Goal: Communication & Community: Answer question/provide support

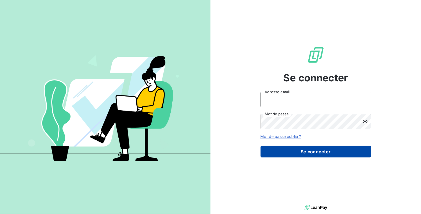
type input "[EMAIL_ADDRESS][DOMAIN_NAME]"
click at [291, 149] on button "Se connecter" at bounding box center [315, 152] width 111 height 12
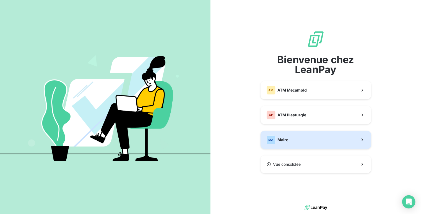
click at [297, 142] on button "MA Maire" at bounding box center [315, 140] width 111 height 18
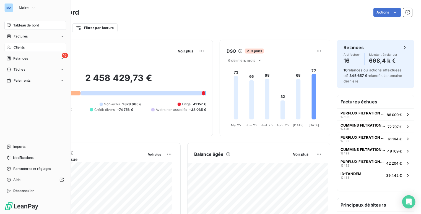
click at [20, 47] on span "Clients" at bounding box center [19, 47] width 11 height 5
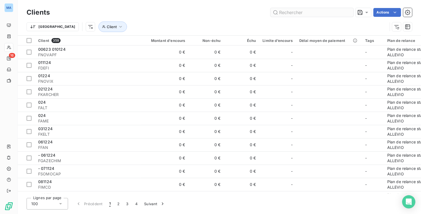
click at [292, 13] on input "text" at bounding box center [311, 12] width 83 height 9
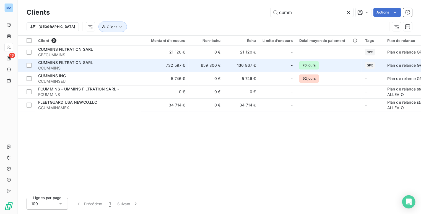
type input "cumm"
click at [155, 67] on td "732 597 €" at bounding box center [165, 65] width 48 height 13
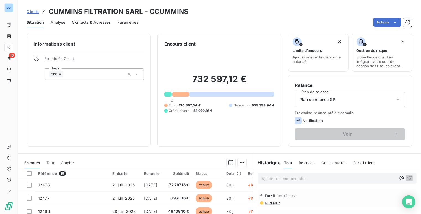
scroll to position [28, 0]
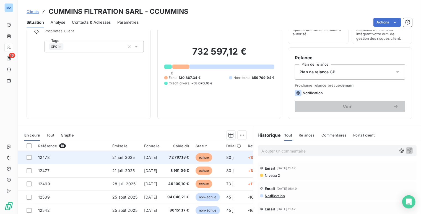
click at [205, 157] on span "échue" at bounding box center [203, 158] width 17 height 8
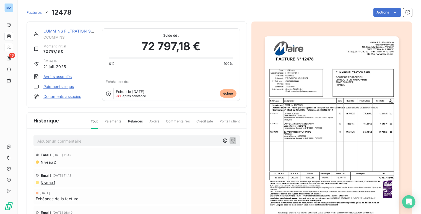
click at [41, 158] on div "Email [DATE] 11:42" at bounding box center [137, 155] width 202 height 9
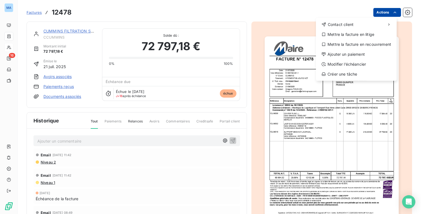
click at [384, 12] on html "MA 16 Factures 12478 Actions Contact client Mettre la facture en litige Mettre …" at bounding box center [210, 107] width 421 height 214
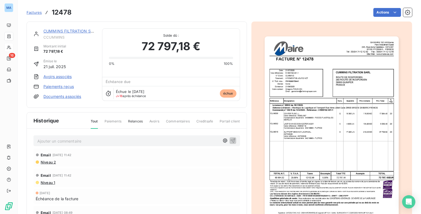
click at [403, 13] on html "MA 16 Factures 12478 Actions CUMMINS FILTRATION SARL CCUMMINS Montant initial 7…" at bounding box center [210, 107] width 421 height 214
click at [407, 13] on icon "button" at bounding box center [407, 12] width 1 height 1
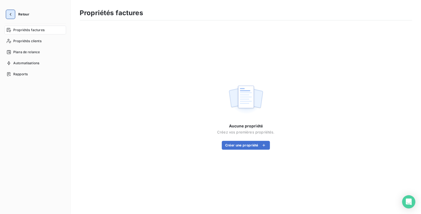
click at [11, 12] on icon "button" at bounding box center [11, 15] width 6 height 6
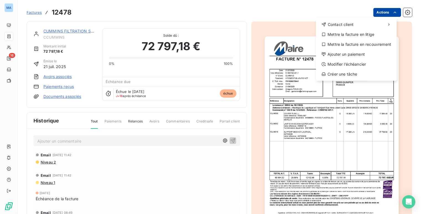
click at [382, 11] on html "MA 16 Factures 12478 Actions Contact client Mettre la facture en litige Mettre …" at bounding box center [210, 107] width 421 height 214
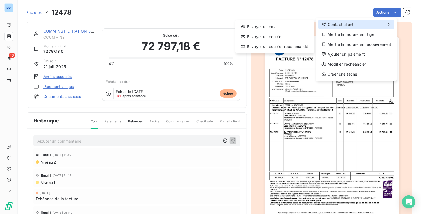
click at [348, 24] on span "Contact client" at bounding box center [340, 25] width 26 height 6
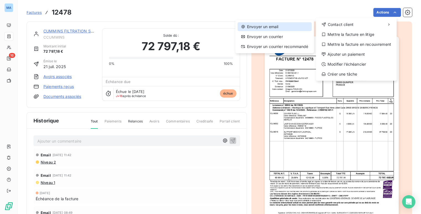
click at [270, 26] on div "Envoyer un email" at bounding box center [274, 26] width 74 height 9
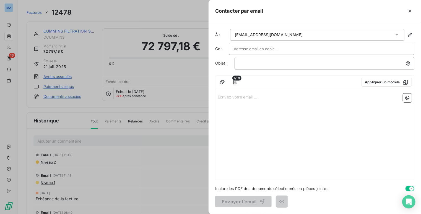
click at [294, 107] on div "Écrivez votre email ... ﻿" at bounding box center [314, 135] width 198 height 89
click at [237, 80] on icon "button" at bounding box center [235, 83] width 6 height 6
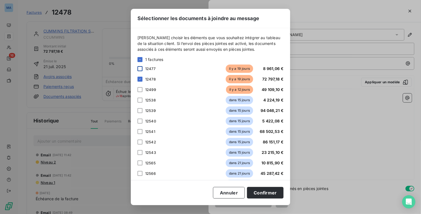
click at [140, 70] on div at bounding box center [139, 68] width 5 height 5
click at [140, 89] on div at bounding box center [139, 89] width 5 height 5
click at [269, 192] on button "Confirmer" at bounding box center [265, 193] width 36 height 12
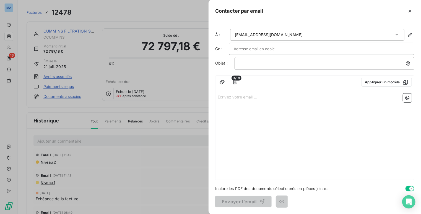
drag, startPoint x: 312, startPoint y: 35, endPoint x: 301, endPoint y: 34, distance: 10.6
click at [301, 34] on div "[EMAIL_ADDRESS][DOMAIN_NAME]" at bounding box center [317, 35] width 174 height 12
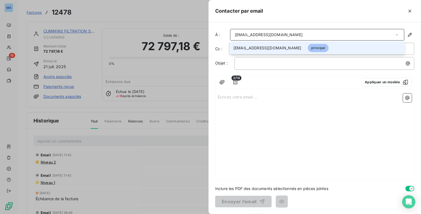
click at [307, 33] on div "[EMAIL_ADDRESS][DOMAIN_NAME]" at bounding box center [317, 35] width 174 height 12
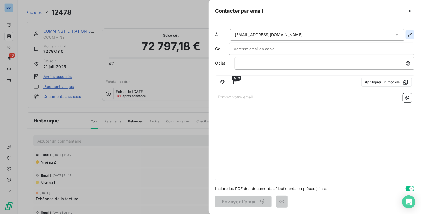
click at [410, 34] on icon "button" at bounding box center [410, 35] width 4 height 4
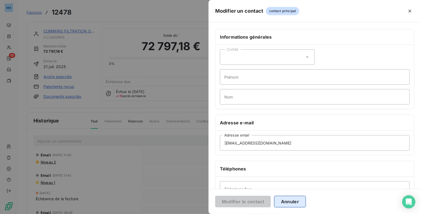
click at [290, 202] on button "Annuler" at bounding box center [290, 202] width 32 height 12
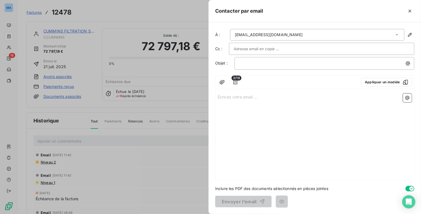
click at [262, 47] on input "text" at bounding box center [263, 49] width 59 height 8
type input "[EMAIL_ADDRESS][DOMAIN_NAME]"
click at [282, 98] on p "Écrivez votre email ... ﻿" at bounding box center [314, 97] width 194 height 6
click at [285, 35] on div "[EMAIL_ADDRESS][DOMAIN_NAME]" at bounding box center [269, 35] width 68 height 6
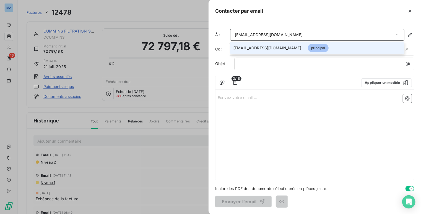
click at [287, 33] on div "[EMAIL_ADDRESS][DOMAIN_NAME]" at bounding box center [269, 35] width 68 height 6
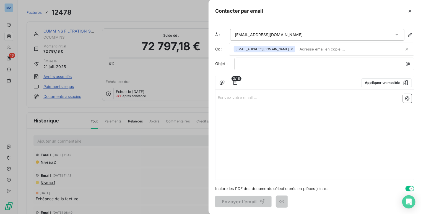
click at [397, 34] on icon at bounding box center [396, 34] width 3 height 1
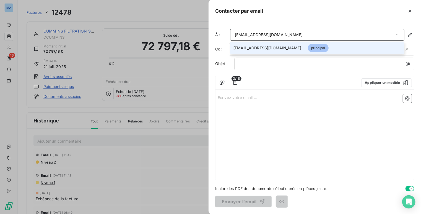
click at [357, 91] on div "3/18 Appliquer un modèle Écrivez votre email ... ﻿" at bounding box center [314, 128] width 199 height 104
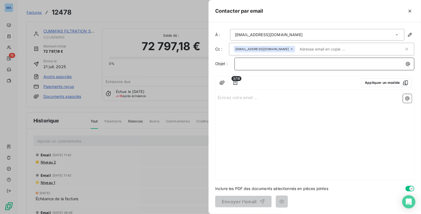
click at [247, 60] on div "﻿" at bounding box center [324, 63] width 176 height 7
click at [238, 96] on p "Écrivez votre email ... ﻿" at bounding box center [314, 97] width 194 height 6
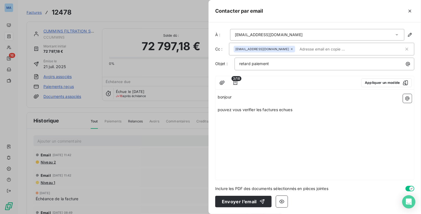
click at [287, 109] on span "pouvez vous verifier les factures echues" at bounding box center [254, 109] width 75 height 5
click at [288, 108] on span "pouvez vous vérifier les factures echues" at bounding box center [254, 109] width 75 height 5
click at [296, 110] on p "pouvez vous vérifier les factures echues" at bounding box center [314, 110] width 194 height 6
click at [351, 108] on p "pouvez vous vérifier les factures échues non payées et nous informer" at bounding box center [314, 110] width 194 height 6
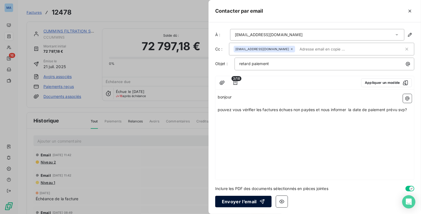
click at [256, 204] on div "button" at bounding box center [260, 202] width 8 height 6
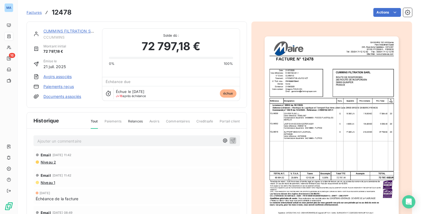
click at [101, 151] on div "Email [DATE] 11:42" at bounding box center [137, 155] width 202 height 9
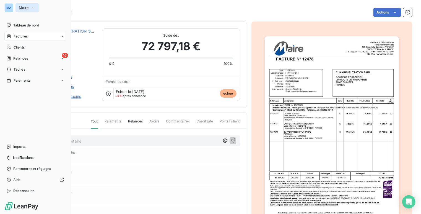
click at [20, 6] on span "Maire" at bounding box center [24, 8] width 10 height 4
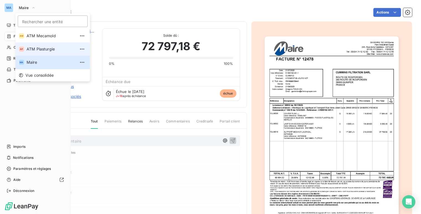
click at [42, 48] on span "ATM Plasturgie" at bounding box center [51, 49] width 49 height 6
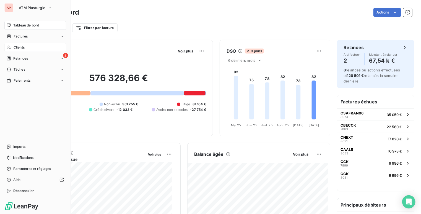
click at [25, 49] on div "Clients" at bounding box center [35, 47] width 62 height 9
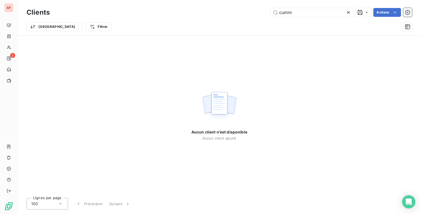
drag, startPoint x: 298, startPoint y: 11, endPoint x: 255, endPoint y: 15, distance: 42.8
click at [255, 15] on div "cumm Actions" at bounding box center [233, 12] width 355 height 9
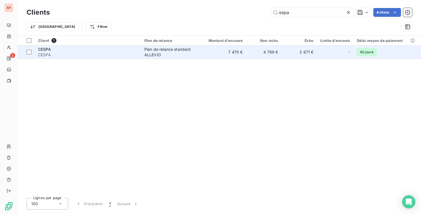
type input "espa"
click at [259, 54] on td "4 799 €" at bounding box center [263, 52] width 35 height 13
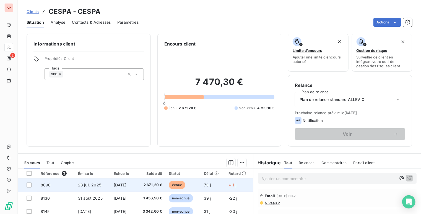
click at [184, 185] on span "échue" at bounding box center [177, 185] width 17 height 8
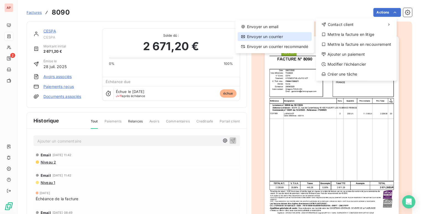
click at [282, 38] on div "Envoyer un courrier" at bounding box center [274, 36] width 74 height 9
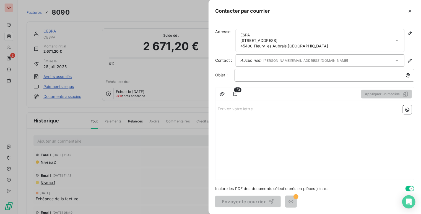
click at [270, 110] on p "Écrivez votre lettre ... ﻿" at bounding box center [314, 109] width 194 height 6
click at [275, 61] on span "[PERSON_NAME][EMAIL_ADDRESS][DOMAIN_NAME]" at bounding box center [305, 61] width 85 height 4
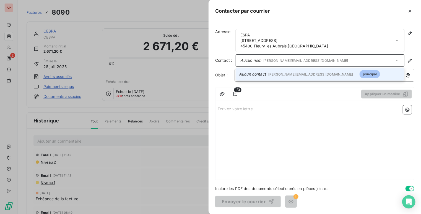
click at [275, 61] on span "[PERSON_NAME][EMAIL_ADDRESS][DOMAIN_NAME]" at bounding box center [305, 61] width 85 height 4
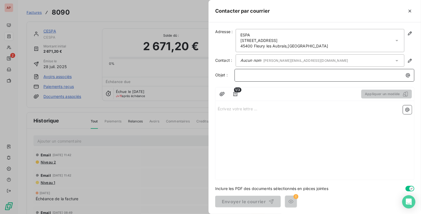
click at [273, 73] on p "﻿" at bounding box center [325, 75] width 173 height 6
click at [280, 153] on div "Écrivez votre lettre ... ﻿" at bounding box center [314, 141] width 198 height 77
click at [237, 94] on icon "button" at bounding box center [235, 94] width 6 height 6
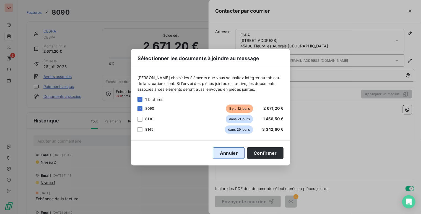
click at [230, 154] on button "Annuler" at bounding box center [229, 154] width 32 height 12
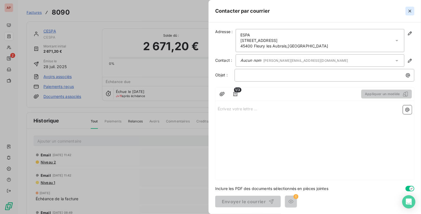
click at [410, 11] on icon "button" at bounding box center [409, 11] width 3 height 3
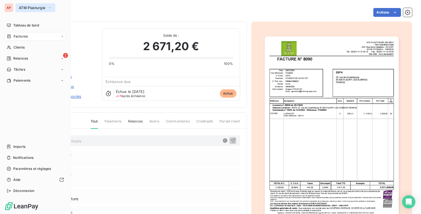
click at [19, 8] on span "ATM Plasturgie" at bounding box center [32, 8] width 27 height 4
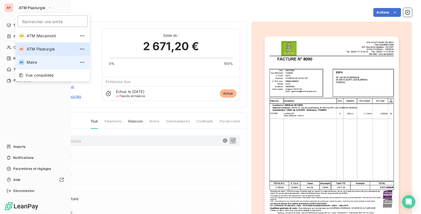
click at [39, 64] on span "Maire" at bounding box center [51, 63] width 49 height 6
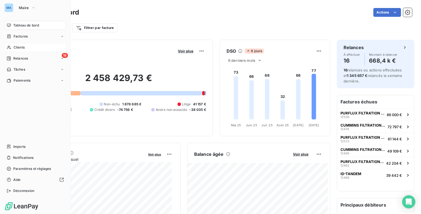
drag, startPoint x: 19, startPoint y: 48, endPoint x: 23, endPoint y: 48, distance: 3.9
click at [20, 48] on span "Clients" at bounding box center [19, 47] width 11 height 5
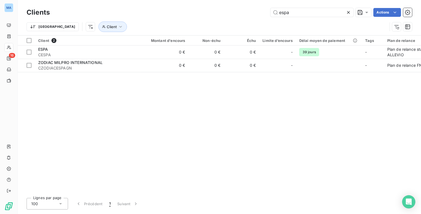
drag, startPoint x: 294, startPoint y: 12, endPoint x: 249, endPoint y: 17, distance: 45.6
click at [249, 17] on div "Clients espa Actions" at bounding box center [219, 13] width 385 height 12
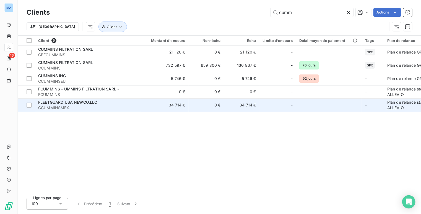
type input "cumm"
click at [287, 109] on div at bounding box center [284, 105] width 9 height 9
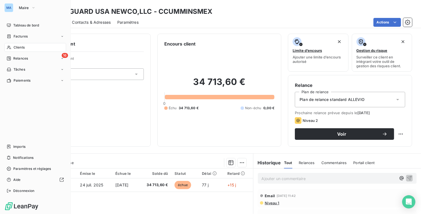
click at [22, 48] on span "Clients" at bounding box center [19, 47] width 11 height 5
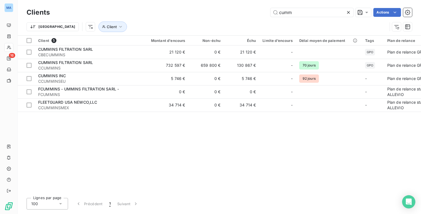
click at [348, 12] on icon at bounding box center [348, 13] width 6 height 6
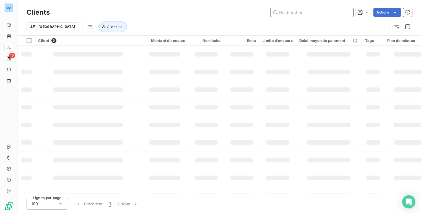
click at [308, 12] on input "text" at bounding box center [311, 12] width 83 height 9
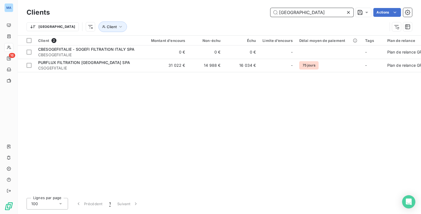
type input "[GEOGRAPHIC_DATA]"
click at [235, 120] on div "Client 2 Montant d'encours Non-échu Échu Limite d’encours Délai moyen de paieme…" at bounding box center [219, 115] width 403 height 158
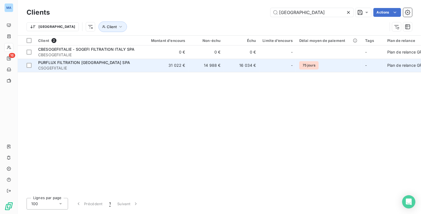
click at [141, 65] on td "31 022 €" at bounding box center [165, 65] width 48 height 13
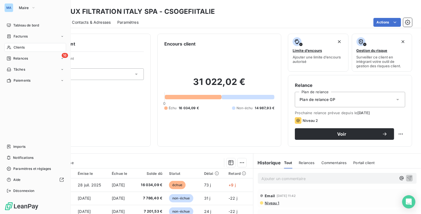
drag, startPoint x: 33, startPoint y: 49, endPoint x: 53, endPoint y: 41, distance: 21.7
click at [33, 49] on div "Clients" at bounding box center [35, 47] width 62 height 9
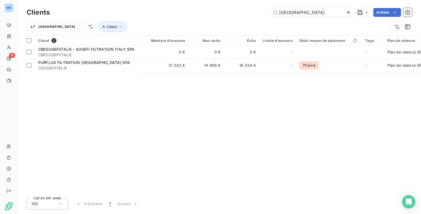
drag, startPoint x: 298, startPoint y: 13, endPoint x: 238, endPoint y: 13, distance: 60.8
click at [238, 13] on div "italie Actions" at bounding box center [233, 12] width 355 height 9
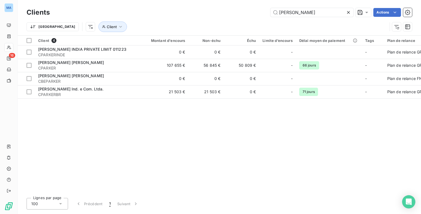
type input "[PERSON_NAME]"
click at [272, 171] on div "Client 4 Montant d'encours Non-échu Échu Limite d’encours Délai moyen de paieme…" at bounding box center [219, 115] width 403 height 158
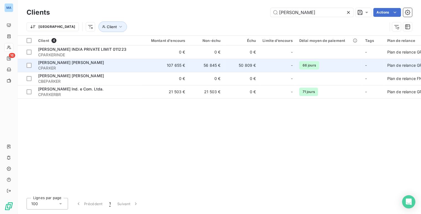
click at [90, 65] on span "CPARKER" at bounding box center [87, 68] width 99 height 6
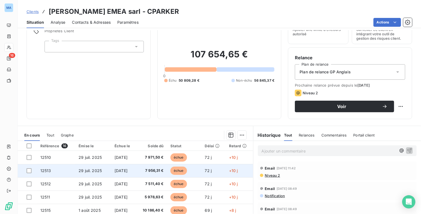
scroll to position [55, 0]
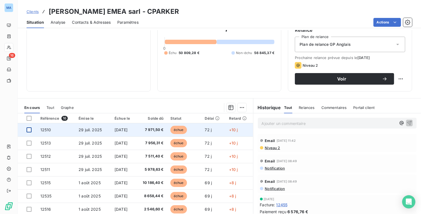
click at [30, 129] on div at bounding box center [29, 130] width 5 height 5
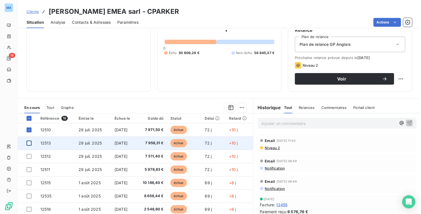
click at [29, 141] on div at bounding box center [29, 143] width 5 height 5
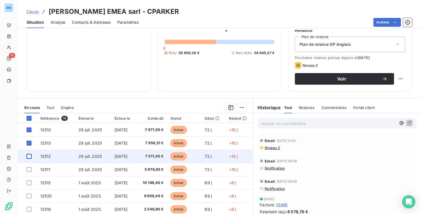
click at [30, 157] on div at bounding box center [29, 156] width 5 height 5
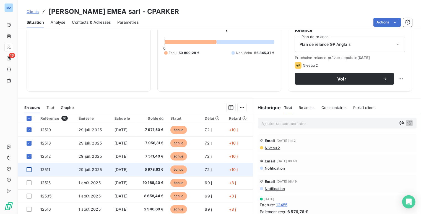
click at [29, 170] on div at bounding box center [29, 169] width 5 height 5
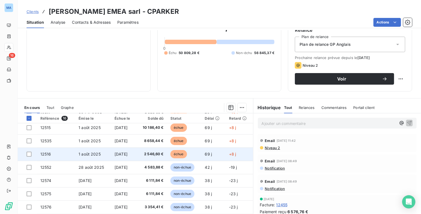
drag, startPoint x: 31, startPoint y: 153, endPoint x: 31, endPoint y: 150, distance: 3.0
click at [31, 153] on div at bounding box center [29, 154] width 5 height 5
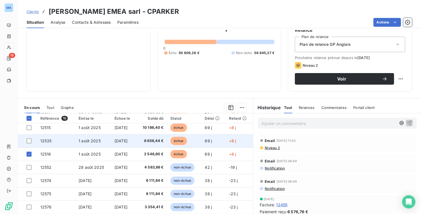
drag, startPoint x: 27, startPoint y: 142, endPoint x: 30, endPoint y: 137, distance: 6.6
click at [27, 142] on div at bounding box center [29, 141] width 5 height 5
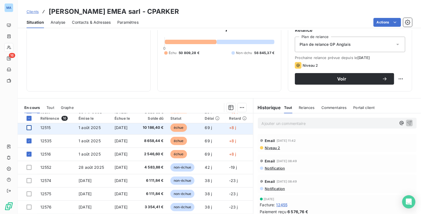
click at [31, 129] on div at bounding box center [29, 127] width 5 height 5
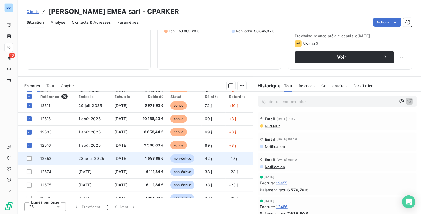
scroll to position [33, 0]
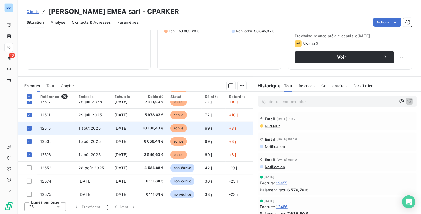
click at [154, 128] on span "10 186,40 €" at bounding box center [151, 129] width 24 height 6
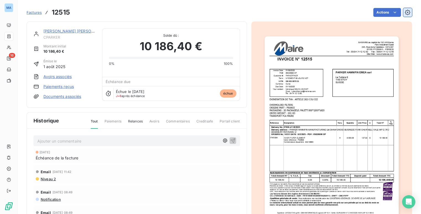
click at [407, 13] on icon "button" at bounding box center [407, 12] width 1 height 1
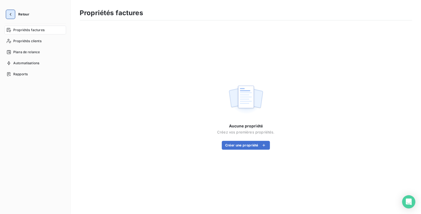
click at [14, 14] on button "button" at bounding box center [10, 14] width 9 height 9
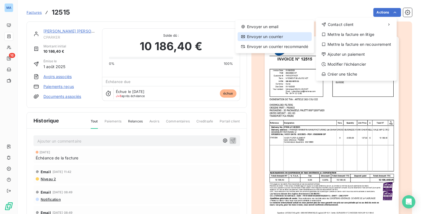
click at [265, 38] on div "Envoyer un courrier" at bounding box center [274, 36] width 74 height 9
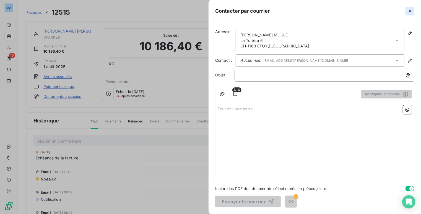
click at [412, 11] on button "button" at bounding box center [409, 11] width 9 height 9
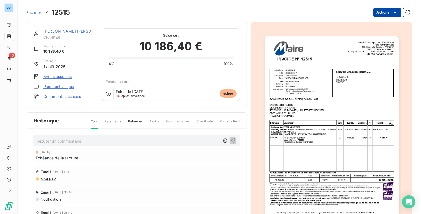
click at [393, 9] on html "MA 16 Factures 12515 Actions [PERSON_NAME] EMEA sarl CPARKER Montant initial 10…" at bounding box center [210, 107] width 421 height 214
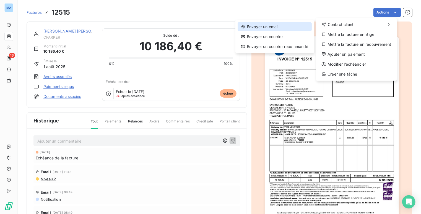
click at [289, 27] on div "Envoyer un email" at bounding box center [274, 26] width 74 height 9
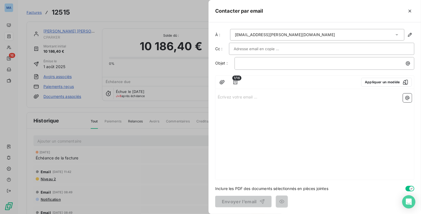
click at [313, 35] on div "[EMAIL_ADDRESS][PERSON_NAME][DOMAIN_NAME]" at bounding box center [317, 35] width 174 height 12
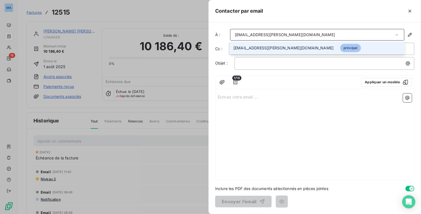
click at [318, 36] on div "[EMAIL_ADDRESS][PERSON_NAME][DOMAIN_NAME]" at bounding box center [317, 35] width 174 height 12
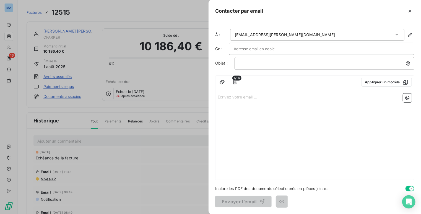
click at [281, 47] on input "text" at bounding box center [263, 49] width 59 height 8
type input "[EMAIL_ADDRESS][DOMAIN_NAME]"
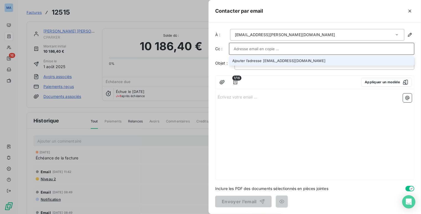
click at [317, 44] on div at bounding box center [321, 49] width 185 height 12
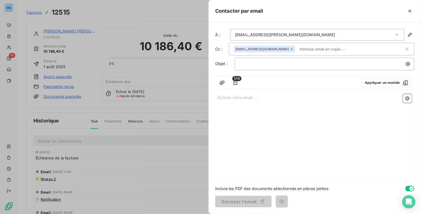
click at [312, 49] on input "text" at bounding box center [329, 49] width 64 height 8
click at [311, 48] on input "text" at bounding box center [350, 49] width 107 height 8
click at [291, 92] on div "Écrivez votre email ... ﻿" at bounding box center [314, 136] width 198 height 88
click at [410, 12] on icon "button" at bounding box center [410, 11] width 6 height 6
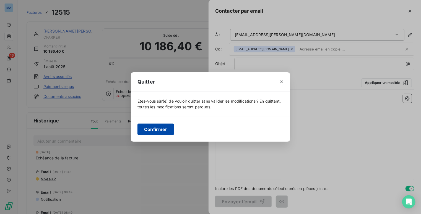
click at [158, 131] on button "Confirmer" at bounding box center [155, 130] width 36 height 12
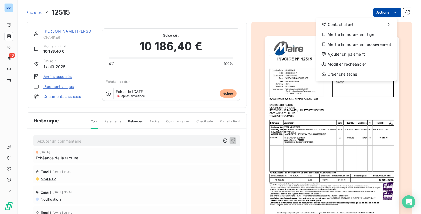
click at [377, 13] on html "MA 16 Factures 12515 Actions Contact client Mettre la facture en litige Mettre …" at bounding box center [210, 107] width 421 height 214
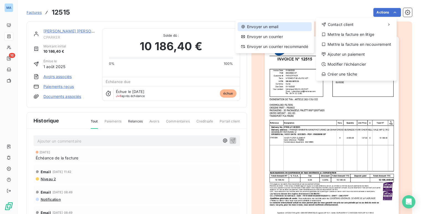
click at [285, 27] on div "Envoyer un email" at bounding box center [274, 26] width 74 height 9
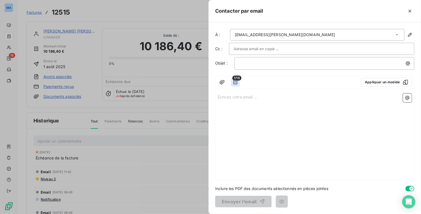
click at [232, 81] on button "button" at bounding box center [235, 82] width 9 height 9
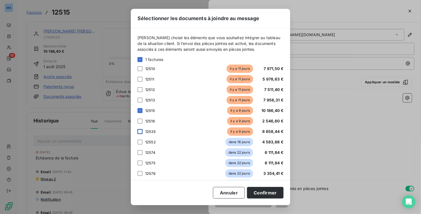
click at [140, 131] on div at bounding box center [139, 131] width 5 height 5
click at [141, 120] on div at bounding box center [139, 121] width 5 height 5
drag, startPoint x: 140, startPoint y: 101, endPoint x: 141, endPoint y: 97, distance: 4.0
click at [140, 101] on div at bounding box center [139, 100] width 5 height 5
drag, startPoint x: 141, startPoint y: 88, endPoint x: 142, endPoint y: 81, distance: 7.8
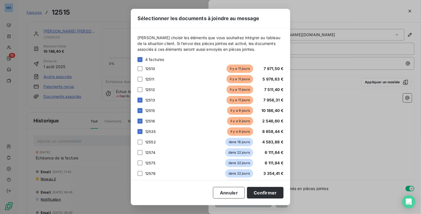
click at [141, 87] on div "12512 [DATE] 7 511,40 €" at bounding box center [210, 90] width 146 height 8
click at [140, 80] on div at bounding box center [139, 79] width 5 height 5
click at [140, 71] on div at bounding box center [139, 68] width 5 height 5
click at [140, 89] on div at bounding box center [139, 89] width 5 height 5
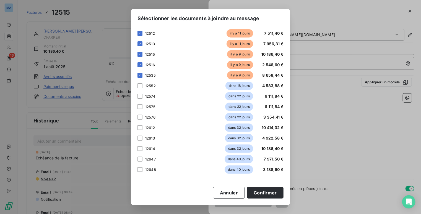
scroll to position [56, 0]
click at [265, 193] on button "Confirmer" at bounding box center [265, 193] width 36 height 12
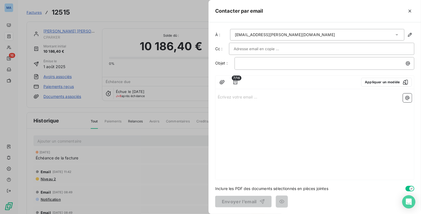
click at [260, 48] on input "text" at bounding box center [263, 49] width 59 height 8
type input "[EMAIL_ADDRESS][DOMAIN_NAME]"
click at [294, 36] on div "[EMAIL_ADDRESS][PERSON_NAME][DOMAIN_NAME]" at bounding box center [317, 35] width 174 height 12
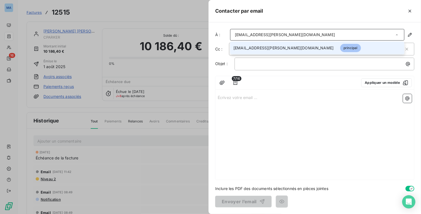
click at [308, 105] on div "Écrivez votre email ... ﻿" at bounding box center [314, 136] width 198 height 88
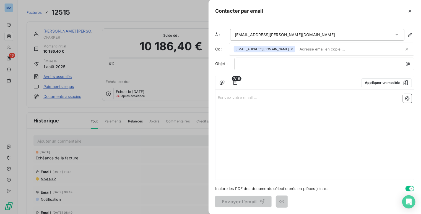
click at [308, 47] on input "text" at bounding box center [329, 49] width 64 height 8
click at [307, 36] on div "[EMAIL_ADDRESS][PERSON_NAME][DOMAIN_NAME]" at bounding box center [317, 35] width 174 height 12
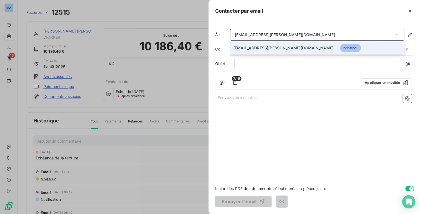
click at [321, 117] on div "Écrivez votre email ... ﻿" at bounding box center [314, 136] width 198 height 88
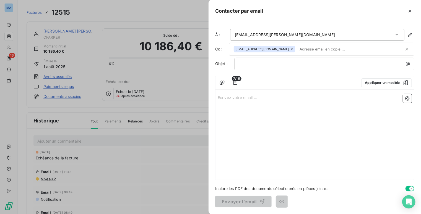
click at [314, 48] on input "text" at bounding box center [329, 49] width 64 height 8
paste input "[PERSON_NAME] <[EMAIL_ADDRESS][PERSON_NAME][PERSON_NAME][DOMAIN_NAME]>"
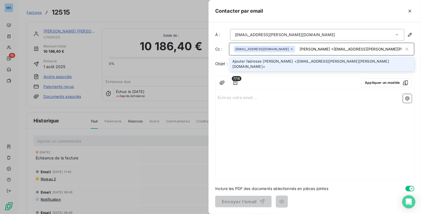
type input "[PERSON_NAME] <[EMAIL_ADDRESS][PERSON_NAME][PERSON_NAME][DOMAIN_NAME]>"
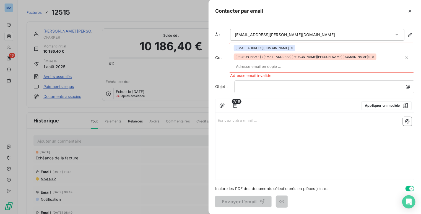
click at [364, 49] on div "[EMAIL_ADDRESS][DOMAIN_NAME] [PERSON_NAME] <[EMAIL_ADDRESS][PERSON_NAME][PERSON…" at bounding box center [319, 58] width 170 height 26
click at [284, 62] on input "text" at bounding box center [266, 66] width 64 height 8
click at [243, 62] on input "text" at bounding box center [319, 66] width 170 height 8
paste input "[PERSON_NAME] <[EMAIL_ADDRESS][PERSON_NAME][PERSON_NAME][DOMAIN_NAME]>"
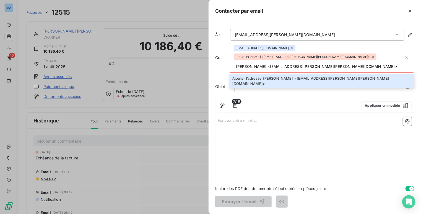
drag, startPoint x: 261, startPoint y: 56, endPoint x: 235, endPoint y: 56, distance: 26.3
click at [235, 62] on input "[PERSON_NAME] <[EMAIL_ADDRESS][PERSON_NAME][PERSON_NAME][DOMAIN_NAME]>" at bounding box center [319, 66] width 170 height 8
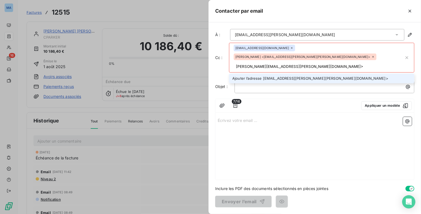
click at [282, 62] on input "[PERSON_NAME][EMAIL_ADDRESS][PERSON_NAME][DOMAIN_NAME]>" at bounding box center [319, 66] width 170 height 8
type input "[PERSON_NAME][EMAIL_ADDRESS][PERSON_NAME][DOMAIN_NAME]"
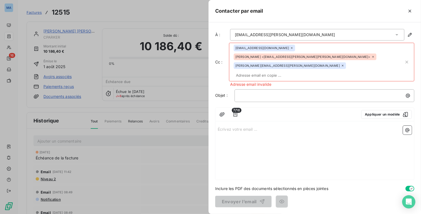
click at [331, 124] on div "Écrivez votre email ... ﻿" at bounding box center [314, 152] width 198 height 56
click at [371, 55] on icon at bounding box center [372, 56] width 3 height 3
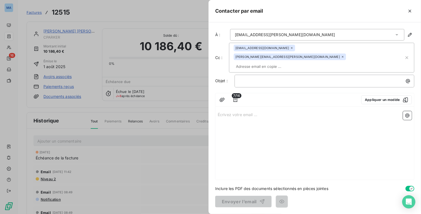
click at [280, 111] on p "Écrivez votre email ... ﻿" at bounding box center [314, 114] width 194 height 6
click at [268, 78] on p "﻿" at bounding box center [325, 81] width 173 height 6
click at [254, 78] on span "payment late" at bounding box center [251, 80] width 24 height 5
click at [255, 78] on span "payment late" at bounding box center [251, 80] width 24 height 5
click at [249, 109] on div "Écrivez votre email ... ﻿" at bounding box center [314, 144] width 198 height 71
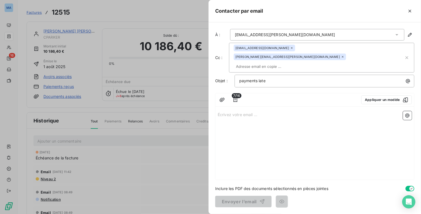
drag, startPoint x: 235, startPoint y: 101, endPoint x: 232, endPoint y: 101, distance: 3.0
click at [233, 109] on div "Écrivez votre email ... ﻿" at bounding box center [314, 144] width 198 height 71
click at [227, 109] on div "Écrivez votre email ... ﻿" at bounding box center [314, 144] width 198 height 71
click at [251, 125] on div "Écrivez votre email ... ﻿" at bounding box center [314, 144] width 198 height 71
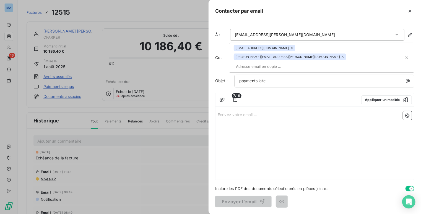
click at [365, 117] on div "Écrivez votre email ... ﻿" at bounding box center [314, 144] width 198 height 71
click at [248, 109] on div "Écrivez votre email ... ﻿" at bounding box center [314, 144] width 198 height 71
click at [242, 93] on div "7/16 Appliquer un modèle Écrivez votre email ... ﻿" at bounding box center [314, 136] width 199 height 87
click at [291, 141] on div "Écrivez votre email ... ﻿" at bounding box center [314, 144] width 198 height 71
click at [245, 145] on div "Écrivez votre email ... ﻿" at bounding box center [314, 144] width 198 height 71
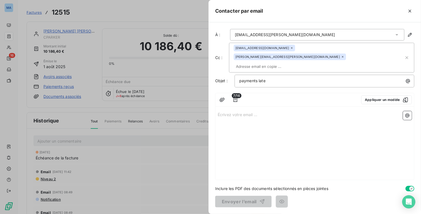
click at [234, 130] on div "Écrivez votre email ... ﻿" at bounding box center [314, 144] width 198 height 71
click at [348, 123] on div "Écrivez votre email ... ﻿" at bounding box center [314, 144] width 198 height 71
click at [364, 127] on div "Écrivez votre email ... ﻿" at bounding box center [314, 144] width 198 height 71
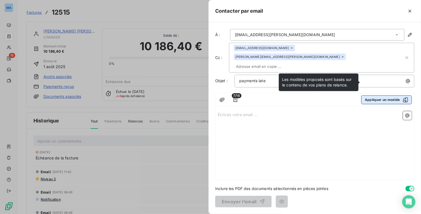
click at [391, 96] on button "Appliquer un modèle" at bounding box center [386, 100] width 51 height 9
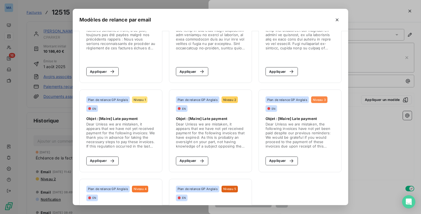
scroll to position [414, 0]
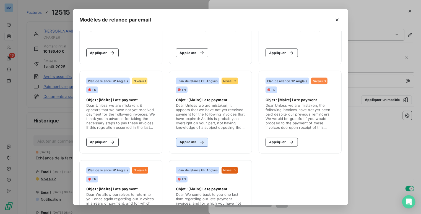
click at [193, 143] on button "Appliquer" at bounding box center [192, 142] width 32 height 9
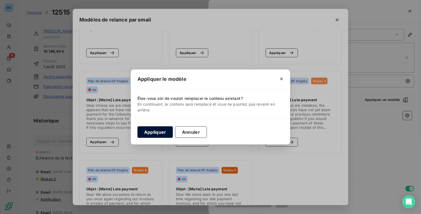
click at [161, 135] on button "Appliquer" at bounding box center [154, 133] width 35 height 12
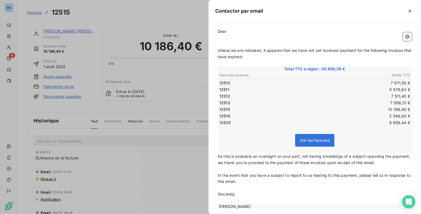
scroll to position [96, 0]
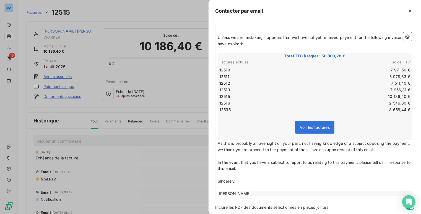
click at [251, 179] on p "Sincerely," at bounding box center [314, 182] width 194 height 6
